Goal: Information Seeking & Learning: Learn about a topic

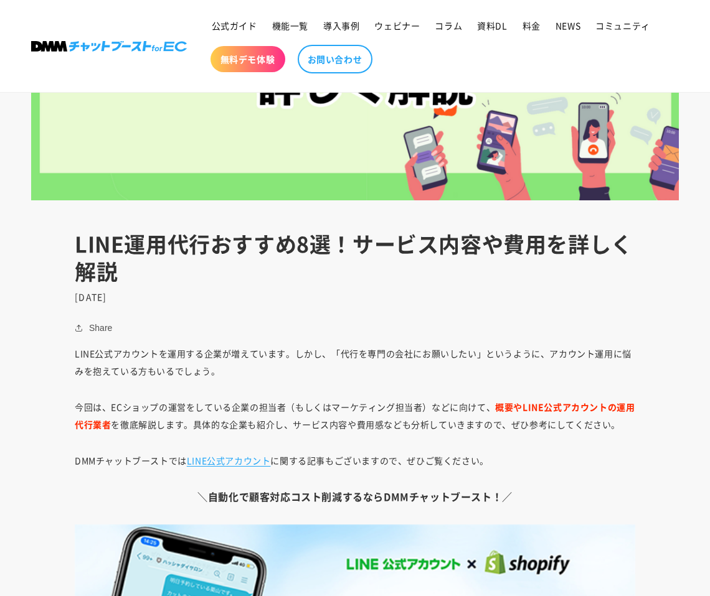
scroll to position [489, 0]
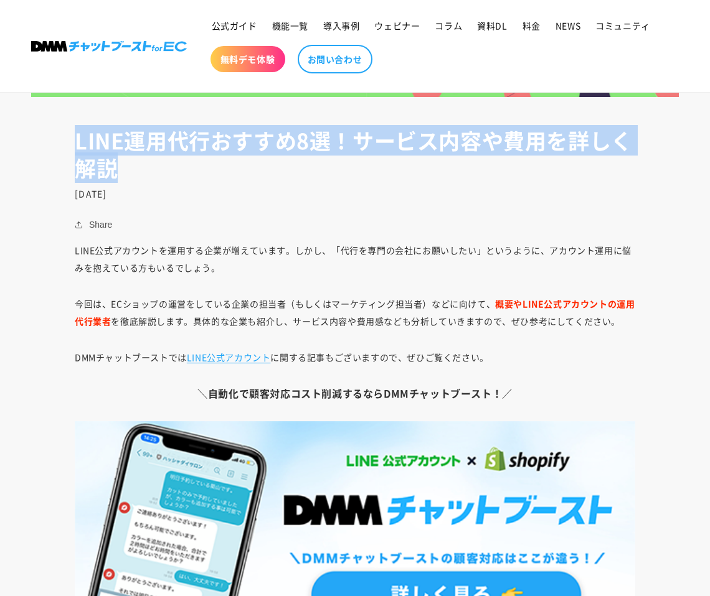
drag, startPoint x: 121, startPoint y: 167, endPoint x: 71, endPoint y: 137, distance: 58.1
click at [71, 137] on header "LINE運用代行おすすめ8選！サービス内容や費用を詳しく解説 2022年7月7日" at bounding box center [355, 163] width 623 height 72
copy h1 "LINE運用代行おすすめ8選！サービス内容や費用を詳しく解説"
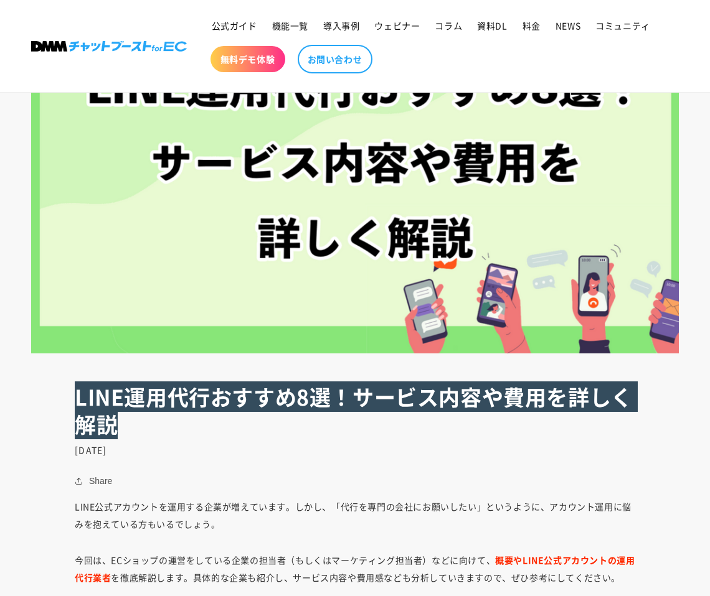
scroll to position [0, 0]
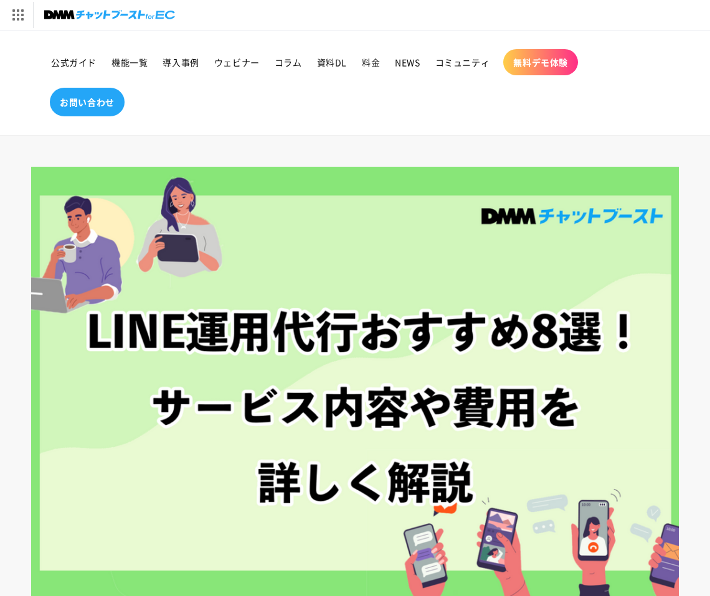
click at [104, 112] on link "お問い合わせ" at bounding box center [87, 102] width 75 height 29
click at [133, 20] on img at bounding box center [109, 14] width 131 height 17
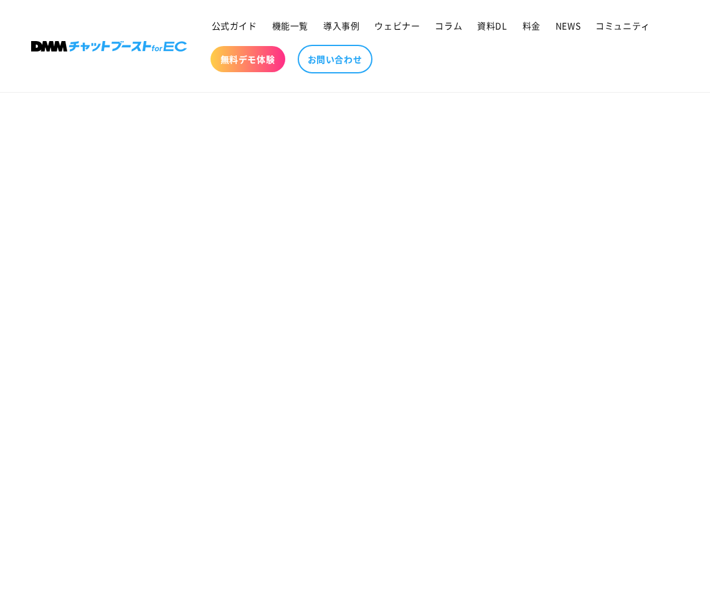
scroll to position [577, 0]
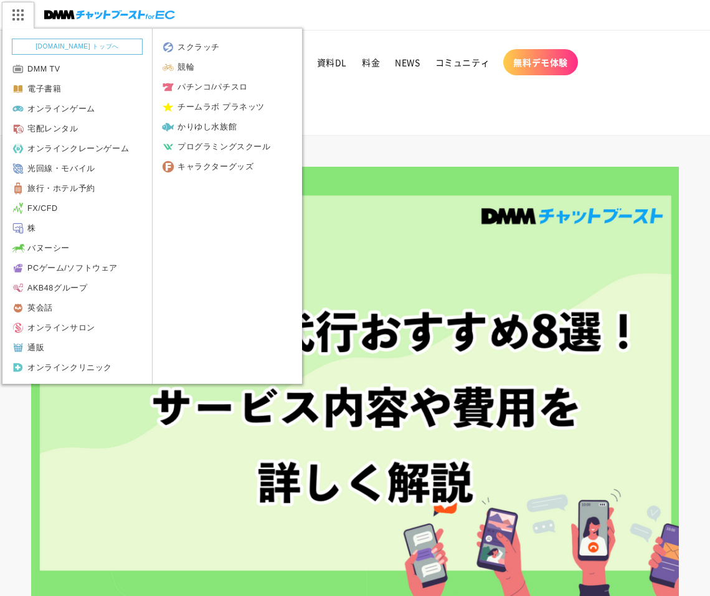
click at [19, 17] on img at bounding box center [17, 15] width 31 height 26
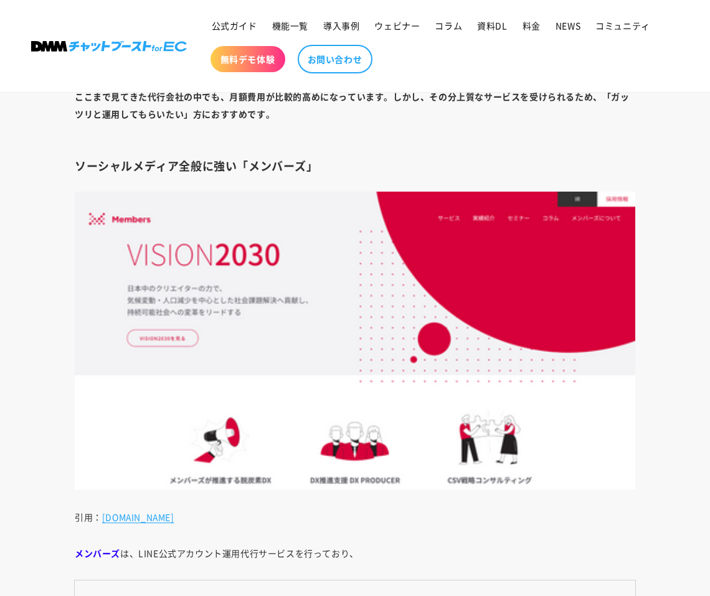
scroll to position [12467, 0]
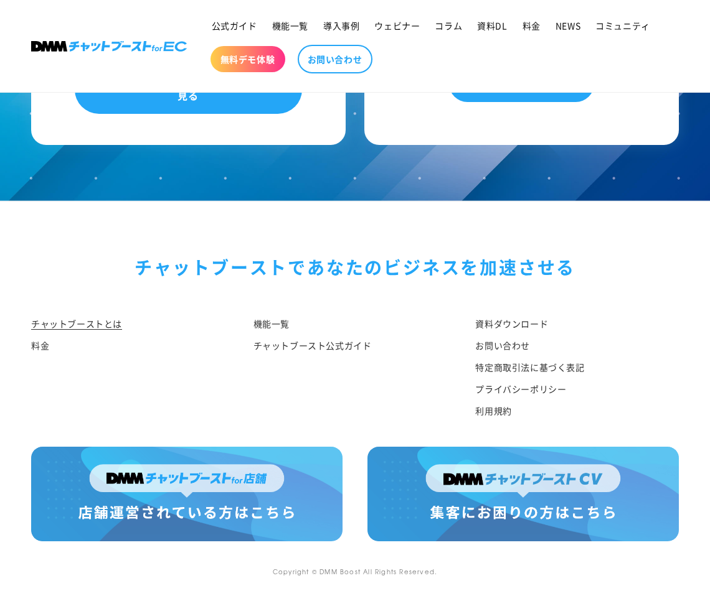
click at [82, 319] on link "チャットブーストとは" at bounding box center [76, 325] width 91 height 19
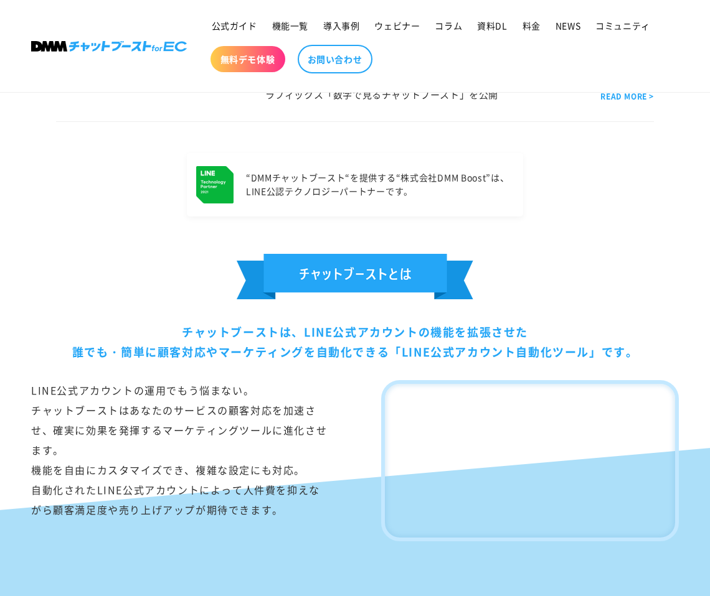
scroll to position [730, 0]
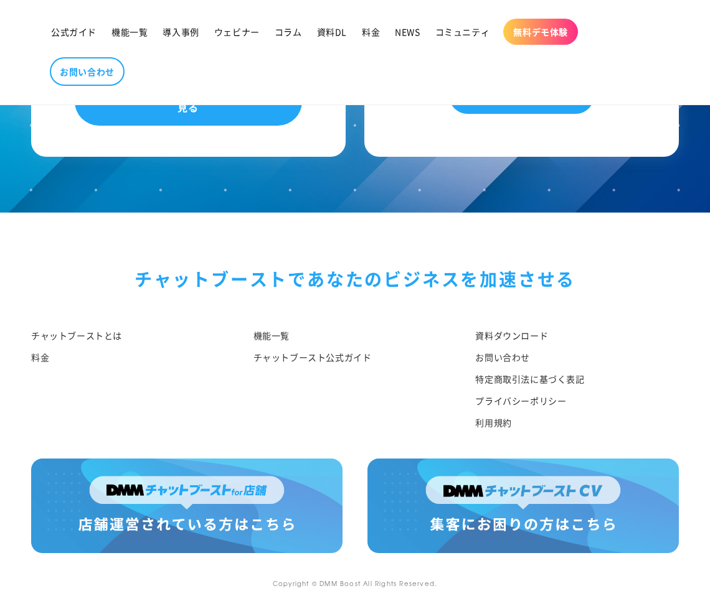
scroll to position [12454, 0]
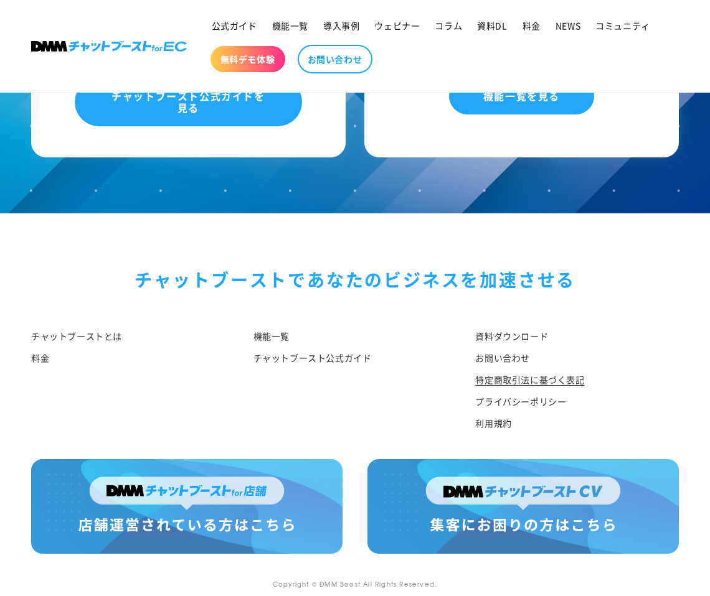
click at [504, 377] on link "特定商取引法に基づく表記" at bounding box center [529, 380] width 109 height 22
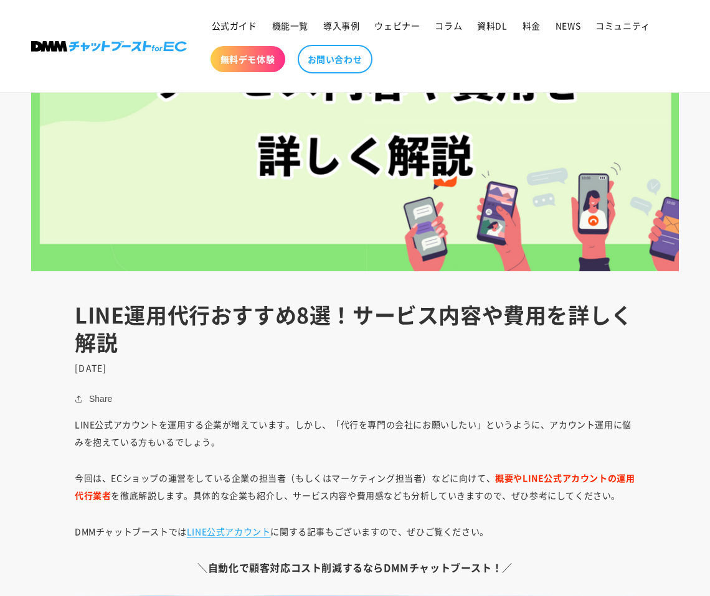
scroll to position [314, 0]
